Goal: Task Accomplishment & Management: Use online tool/utility

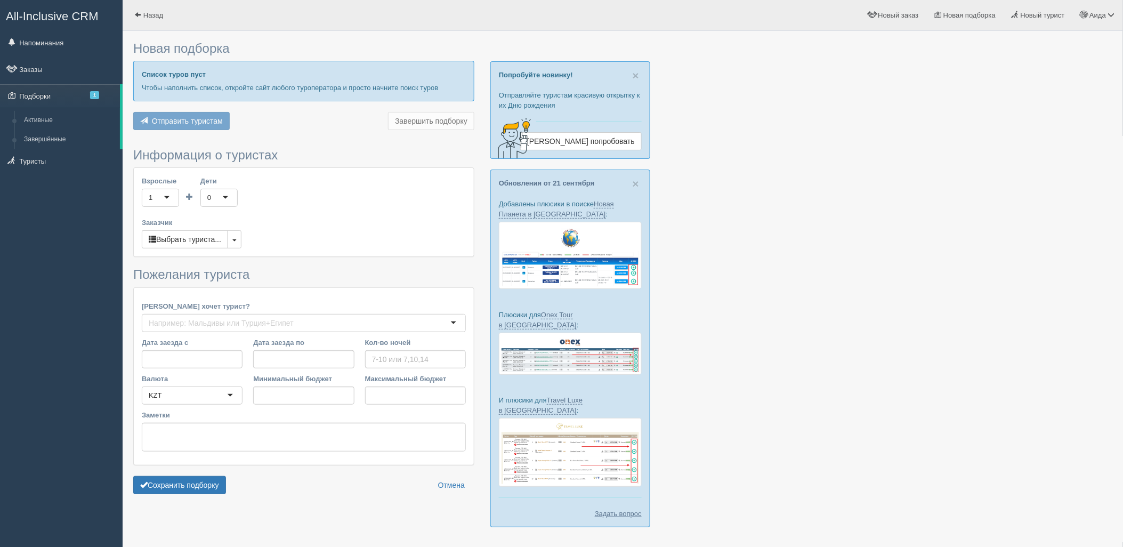
type input "7"
type input "1730000"
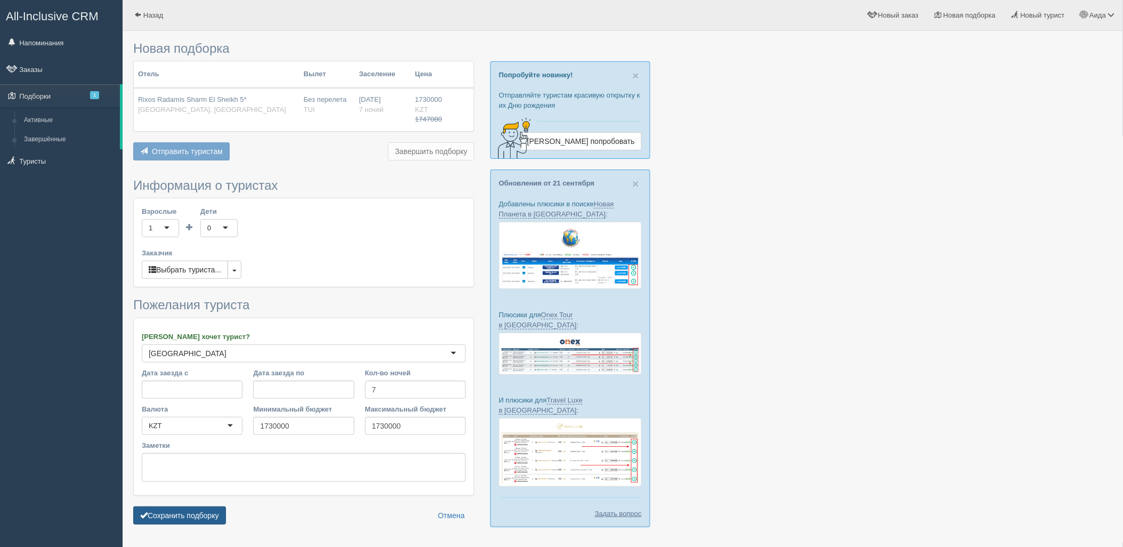
click at [203, 510] on button "Сохранить подборку" at bounding box center [179, 515] width 93 height 18
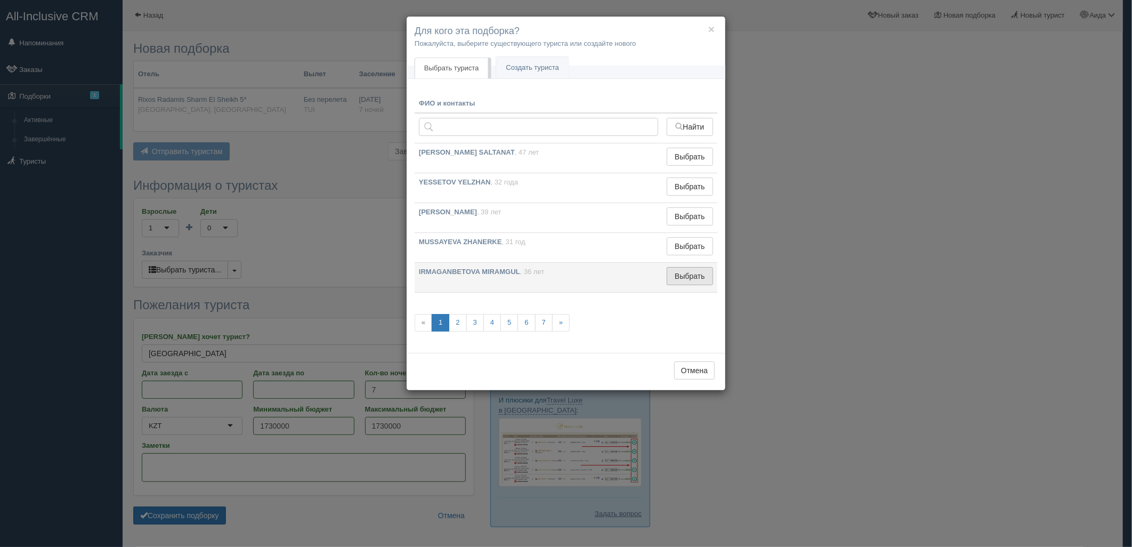
click at [690, 275] on button "Выбрать" at bounding box center [690, 276] width 46 height 18
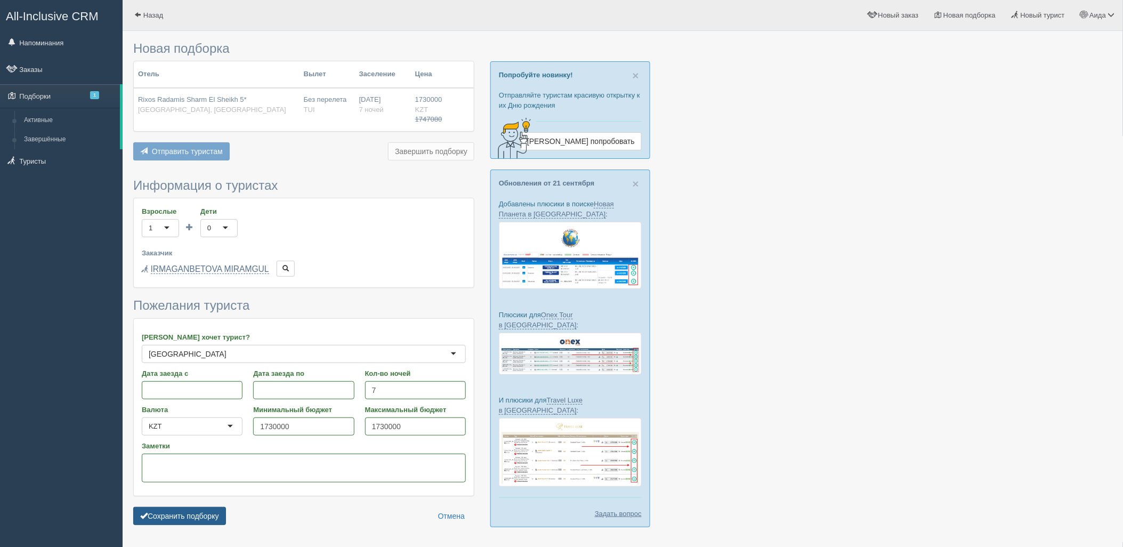
click at [214, 518] on button "Сохранить подборку" at bounding box center [179, 516] width 93 height 18
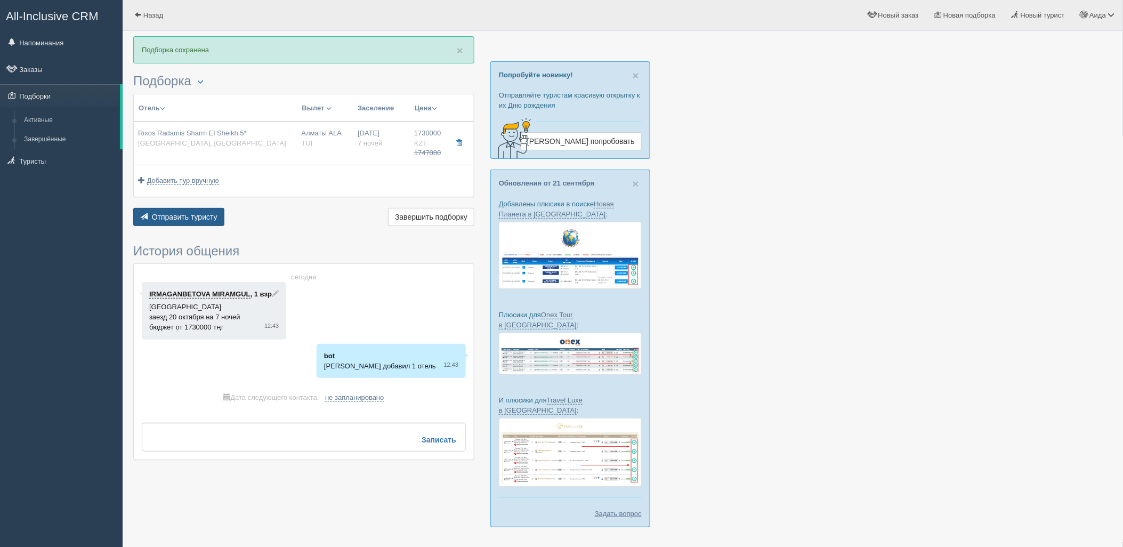
click at [166, 222] on button "Отправить туристу Отправить" at bounding box center [178, 217] width 91 height 18
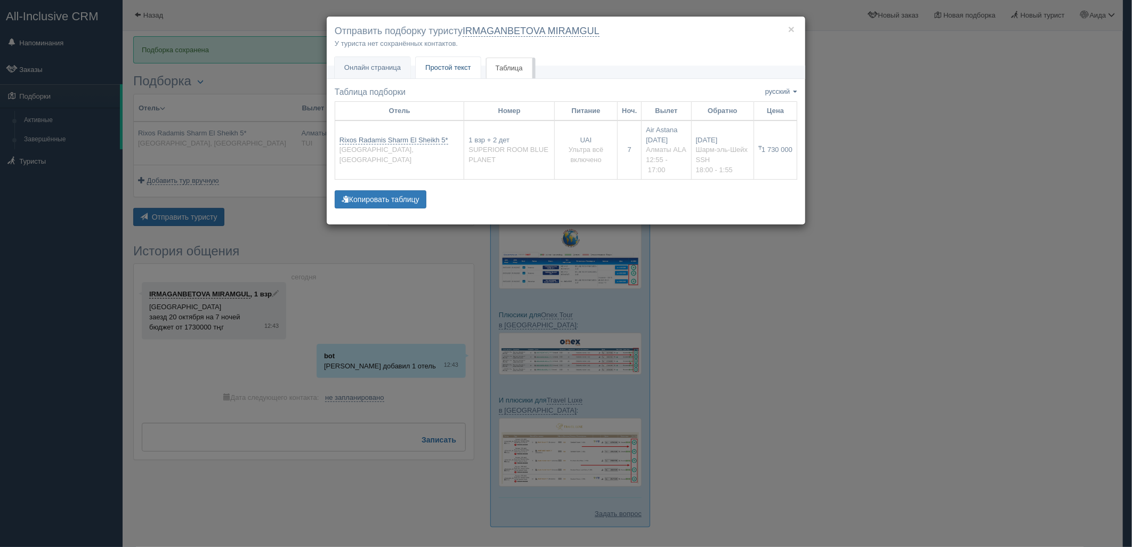
click at [455, 66] on span "Простой текст" at bounding box center [448, 67] width 46 height 8
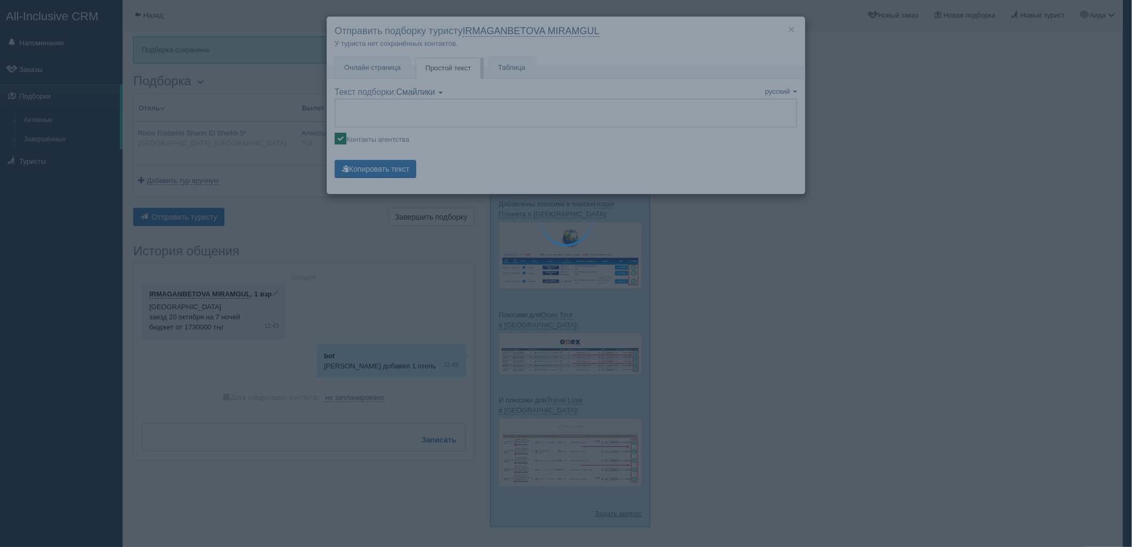
type textarea "🌞 Loremi dolo! Sitametcon Adi elitseddoei temporinc utlabore: 🌎 Etdolo, Magn-al…"
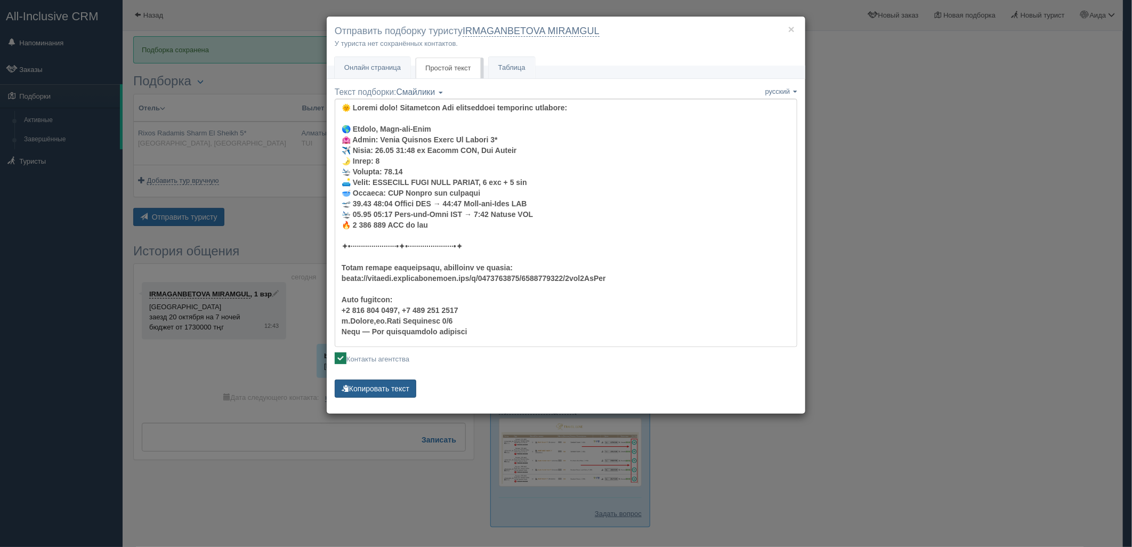
click at [390, 390] on button "Копировать текст" at bounding box center [376, 389] width 82 height 18
click at [382, 68] on span "Онлайн страница" at bounding box center [372, 67] width 57 height 8
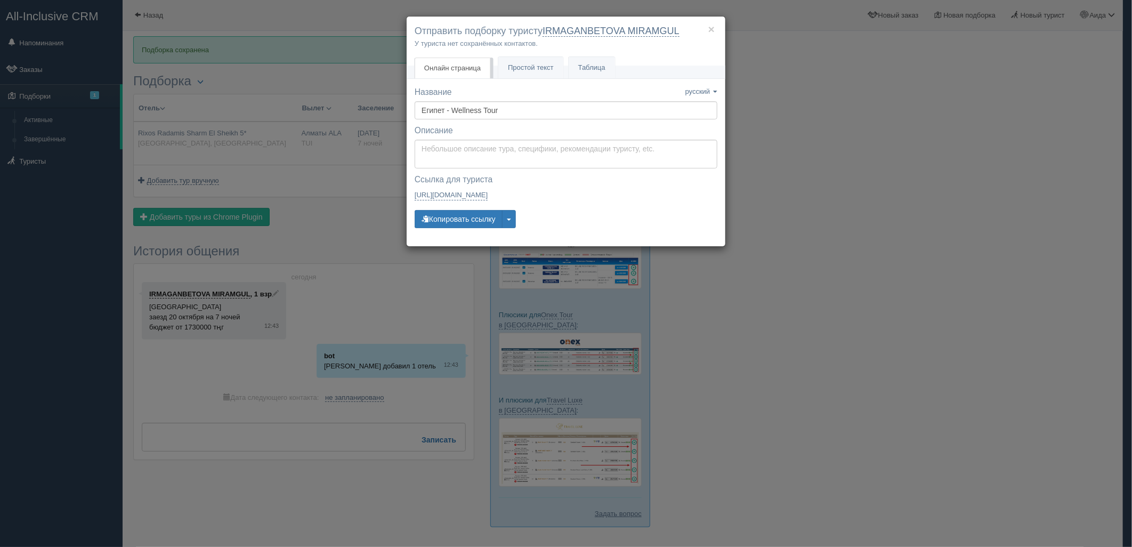
click at [889, 244] on div "× Отправить подборку туристу IRMAGANBETOVA MIRAMGUL У туриста нет сохранённых к…" at bounding box center [566, 273] width 1132 height 547
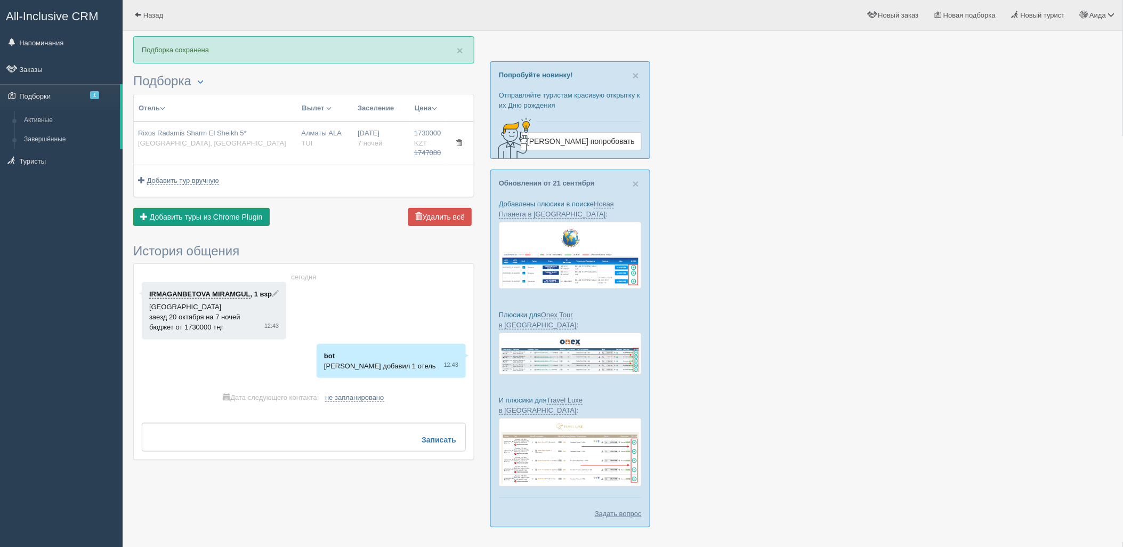
click at [210, 215] on span "Добавить туры из Chrome Plugin" at bounding box center [206, 217] width 113 height 9
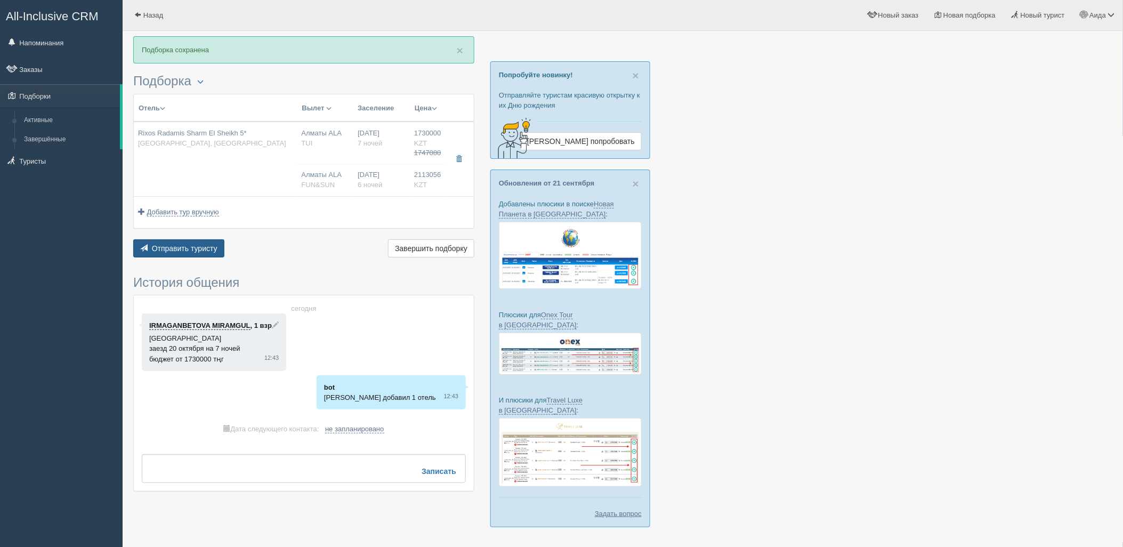
click at [174, 246] on span "Отправить туристу" at bounding box center [185, 248] width 66 height 9
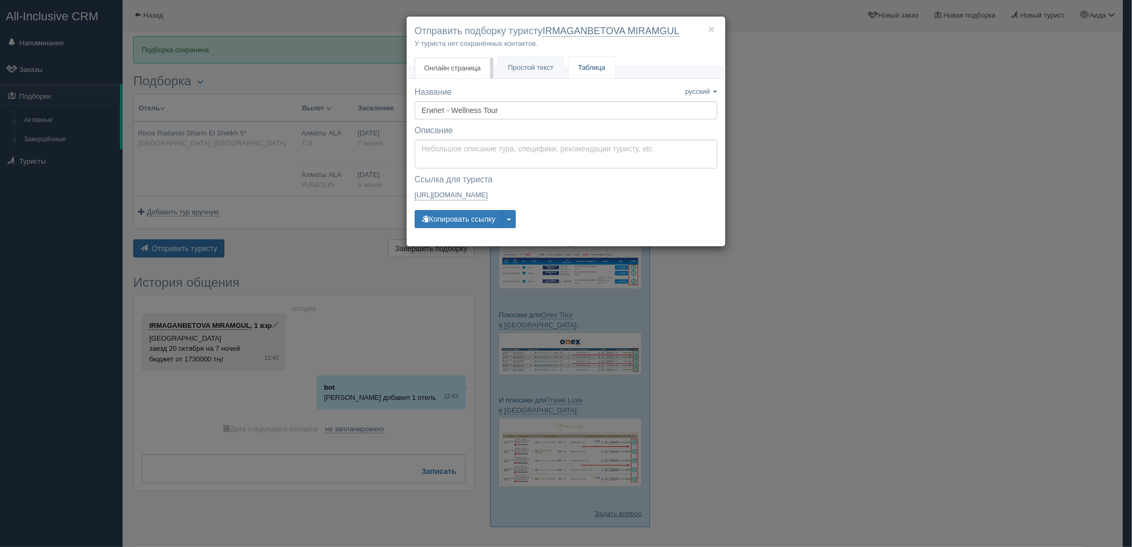
click at [573, 65] on link "Таблица" at bounding box center [592, 68] width 46 height 22
